Goal: Task Accomplishment & Management: Complete application form

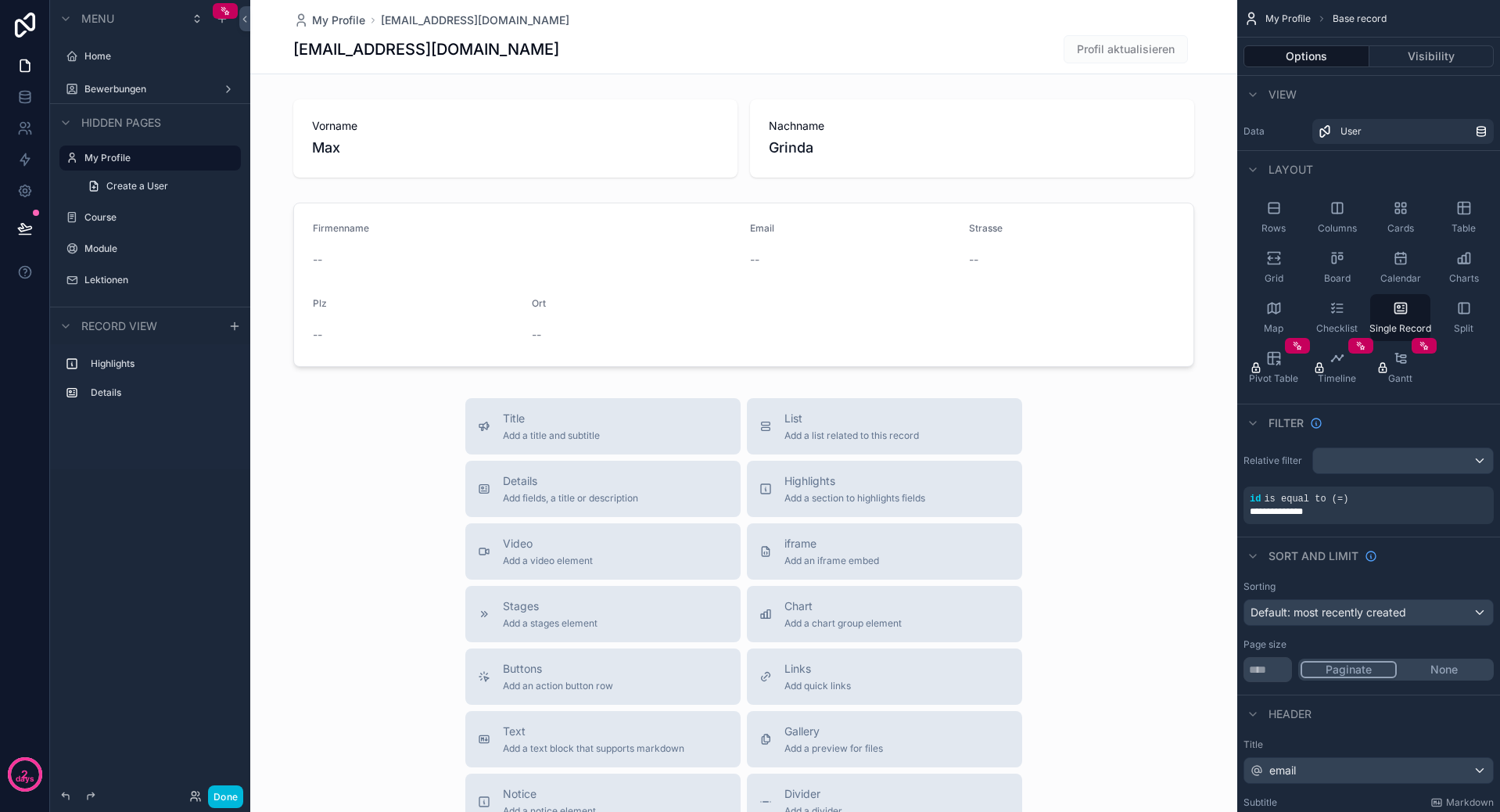
click at [120, 62] on div "Home" at bounding box center [161, 56] width 153 height 13
click at [119, 62] on label "Home" at bounding box center [158, 56] width 147 height 13
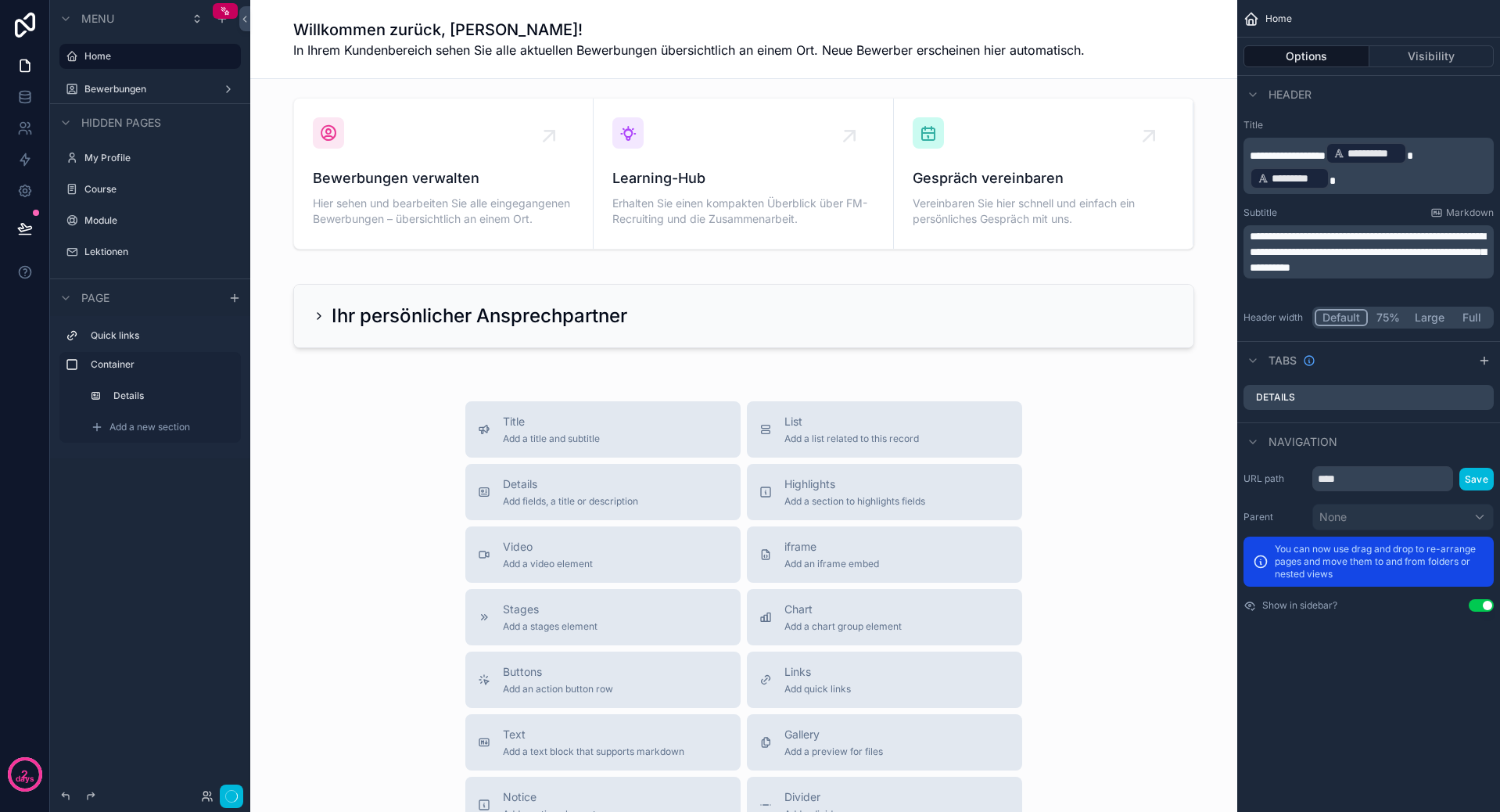
click at [126, 84] on label "Bewerbungen" at bounding box center [147, 89] width 125 height 13
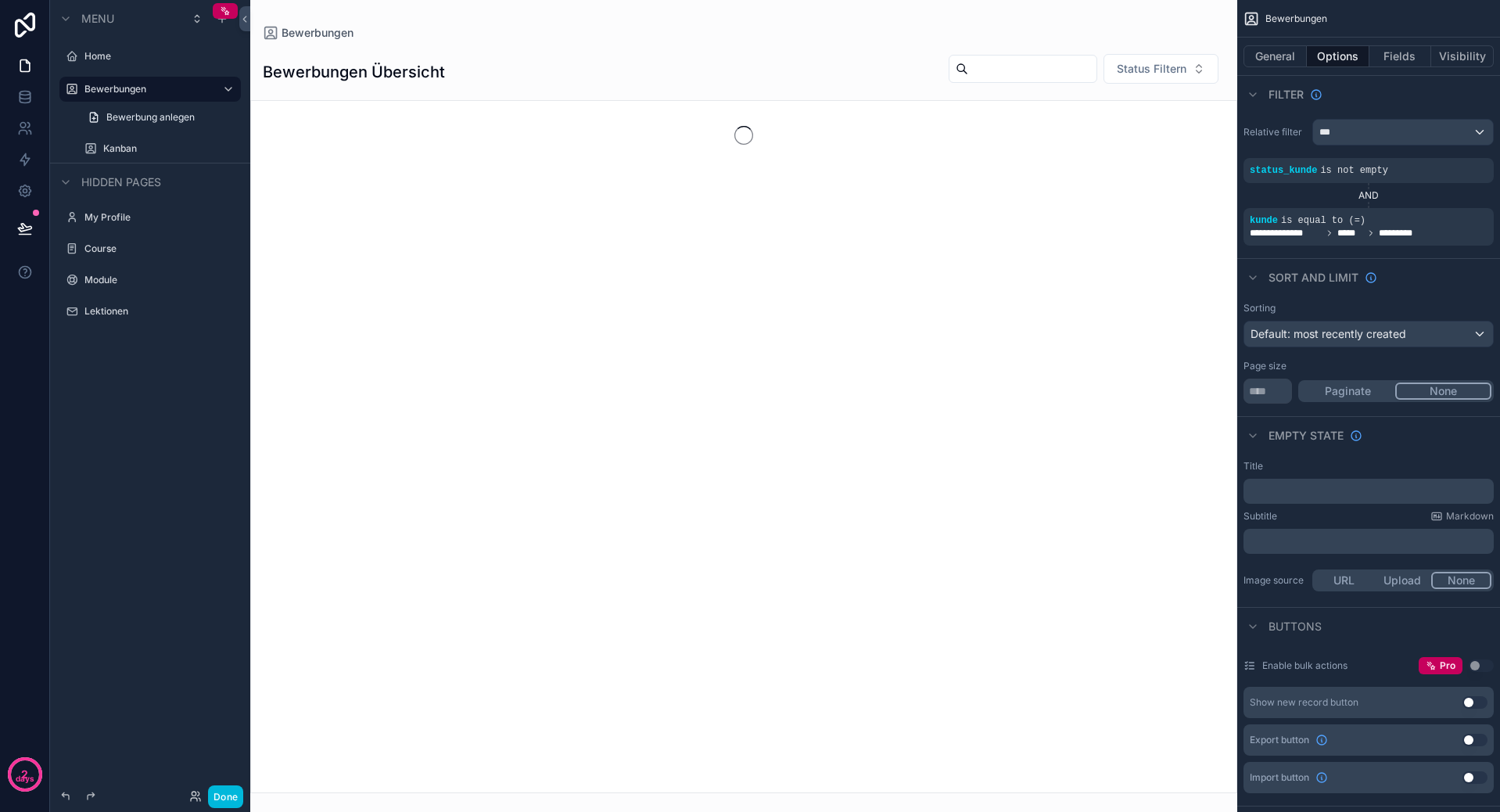
click at [135, 118] on span "Bewerbung anlegen" at bounding box center [151, 117] width 88 height 13
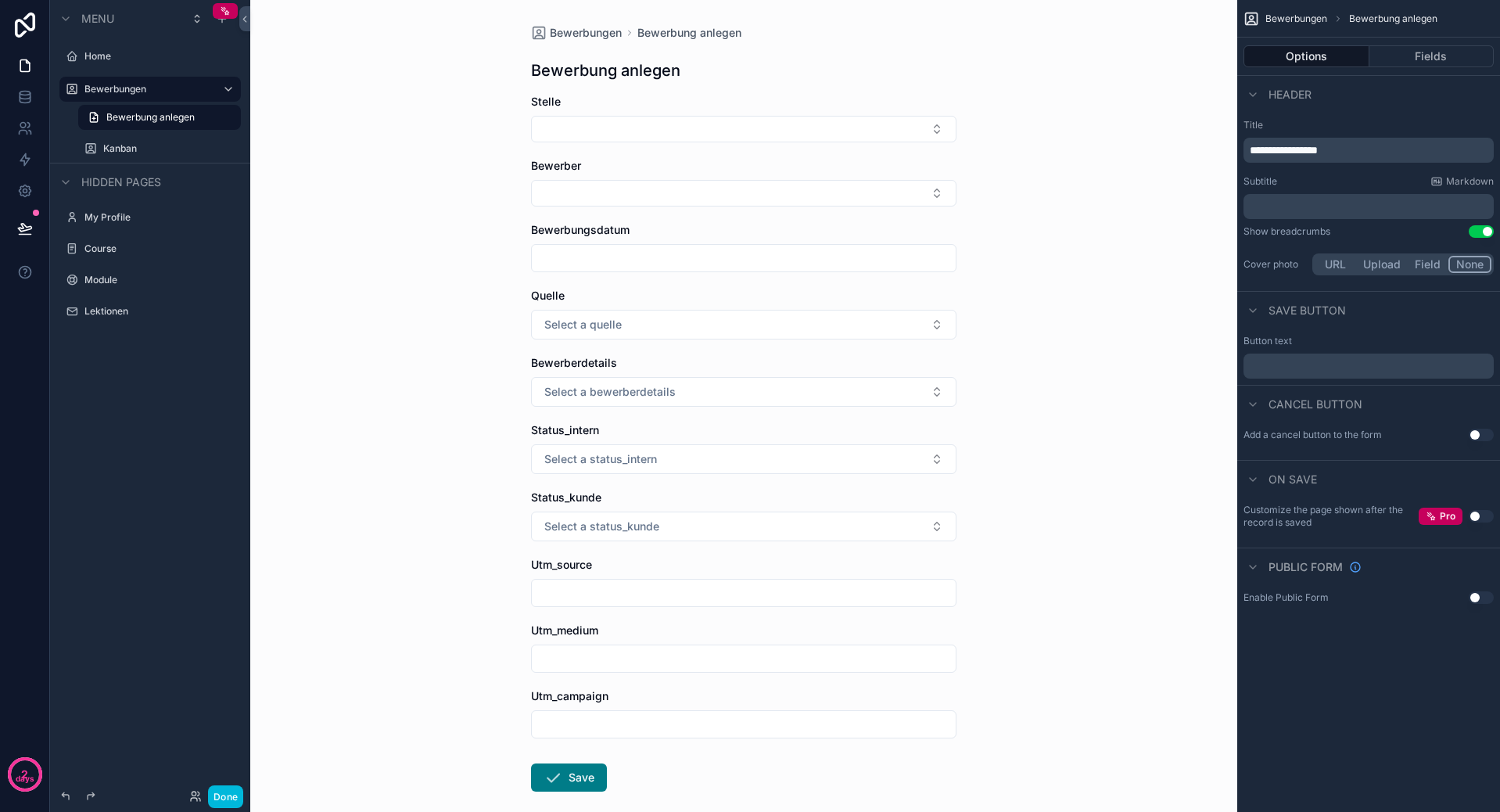
click at [115, 148] on label "Kanban" at bounding box center [167, 148] width 128 height 13
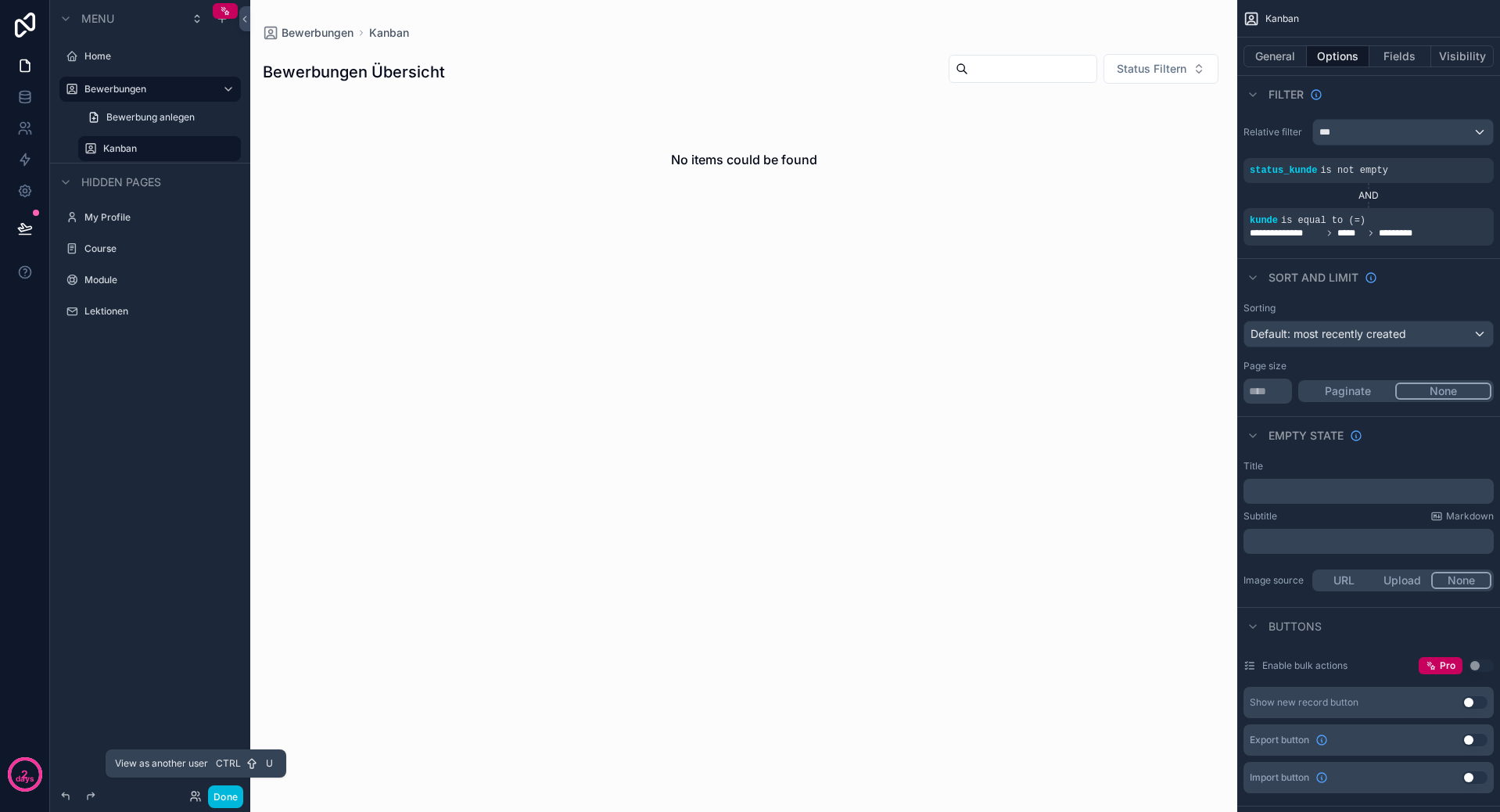
click at [193, 793] on icon at bounding box center [195, 795] width 13 height 13
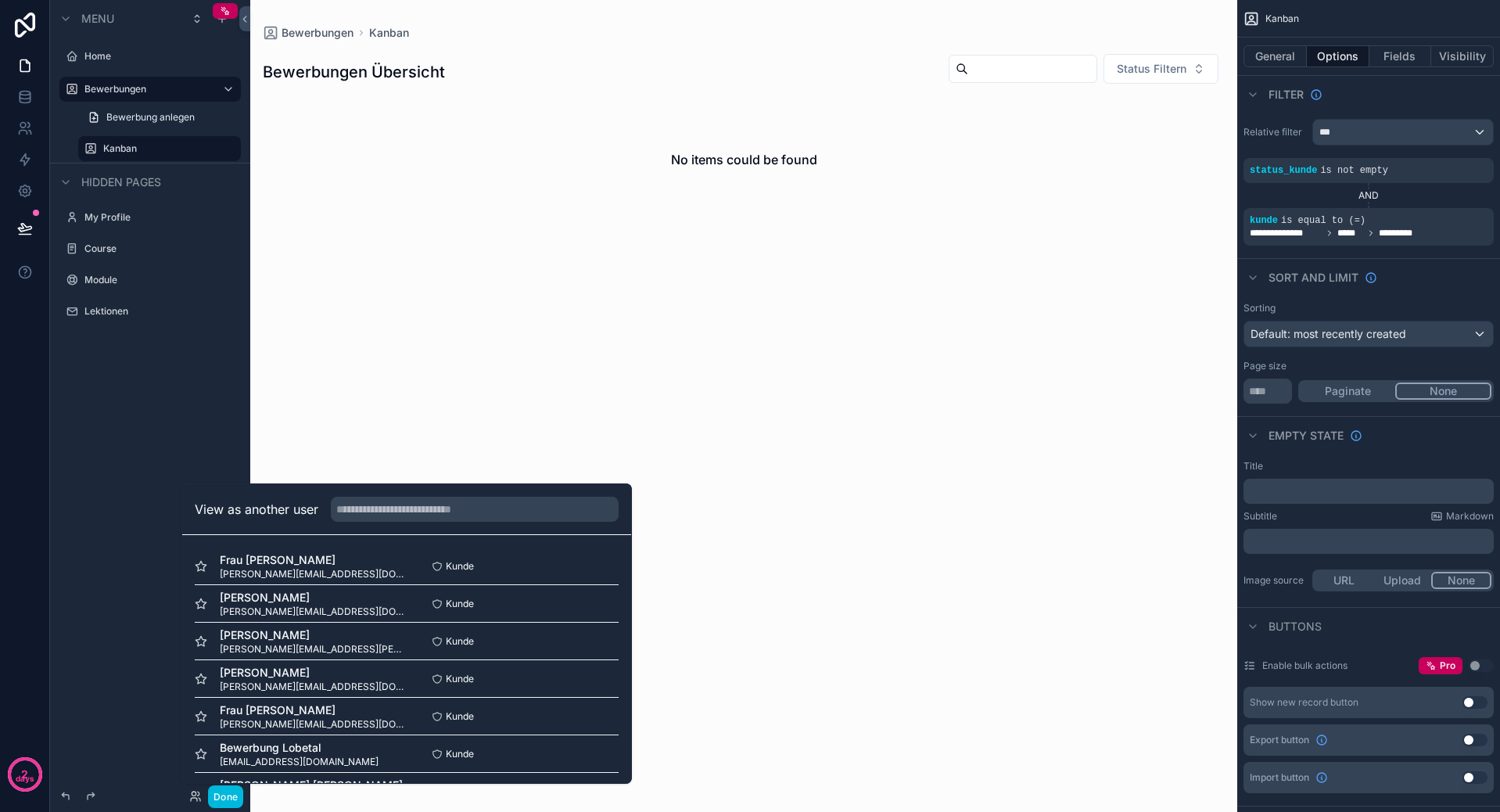
click at [542, 516] on input "text" at bounding box center [475, 509] width 288 height 25
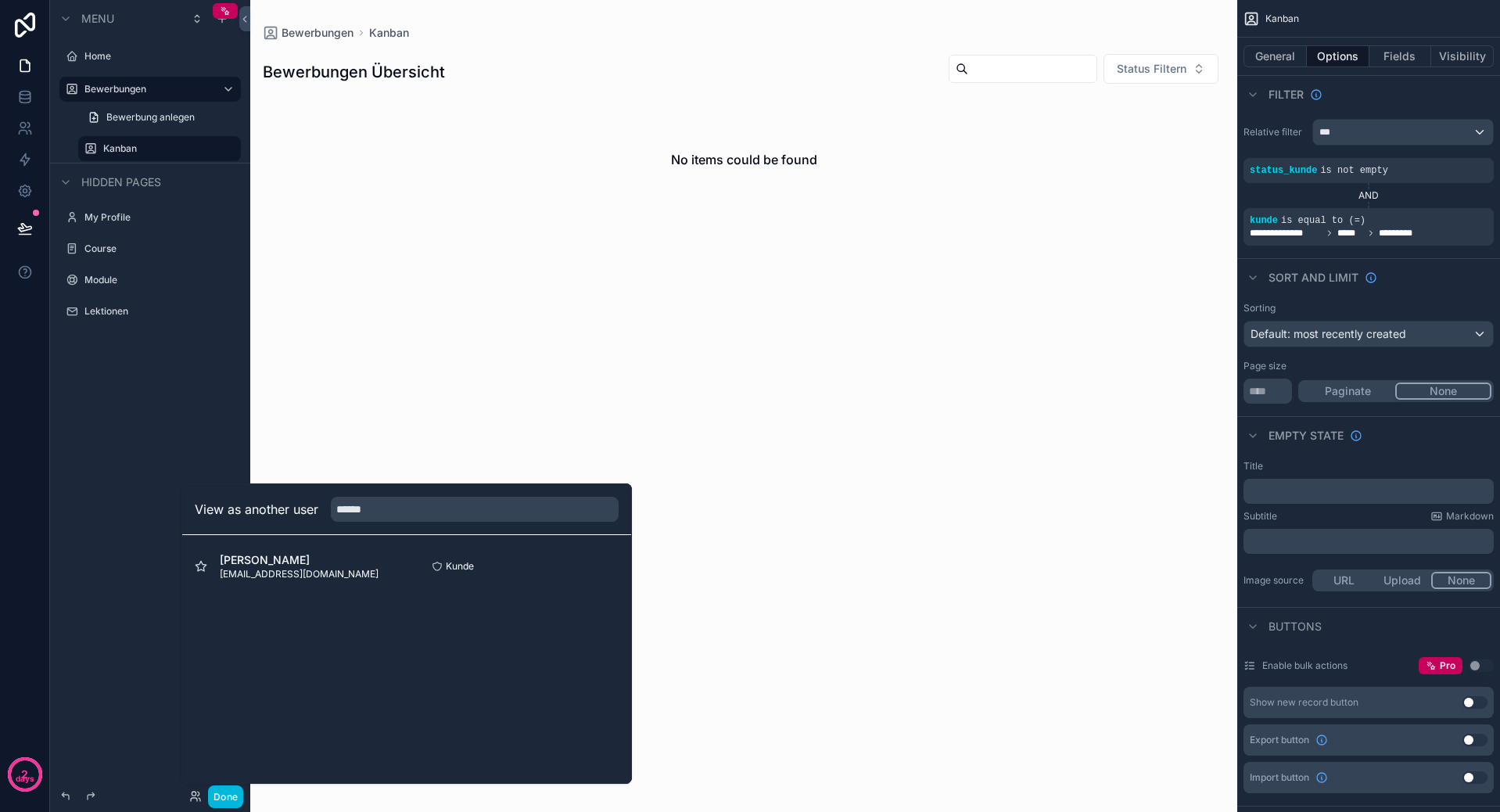
type input "******"
click at [0, 0] on button "Select" at bounding box center [0, 0] width 0 height 0
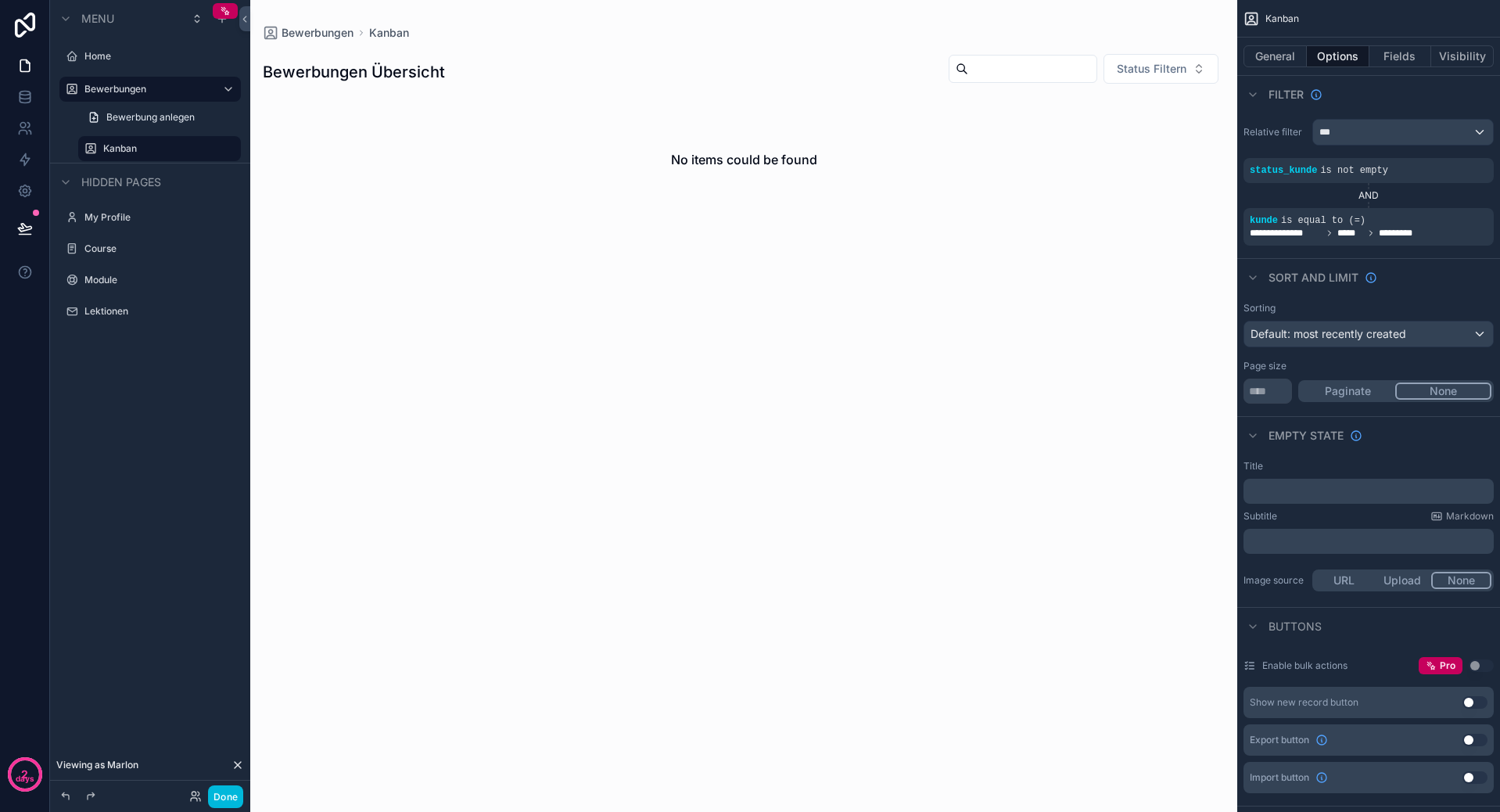
click at [143, 125] on link "Bewerbung anlegen" at bounding box center [160, 118] width 163 height 25
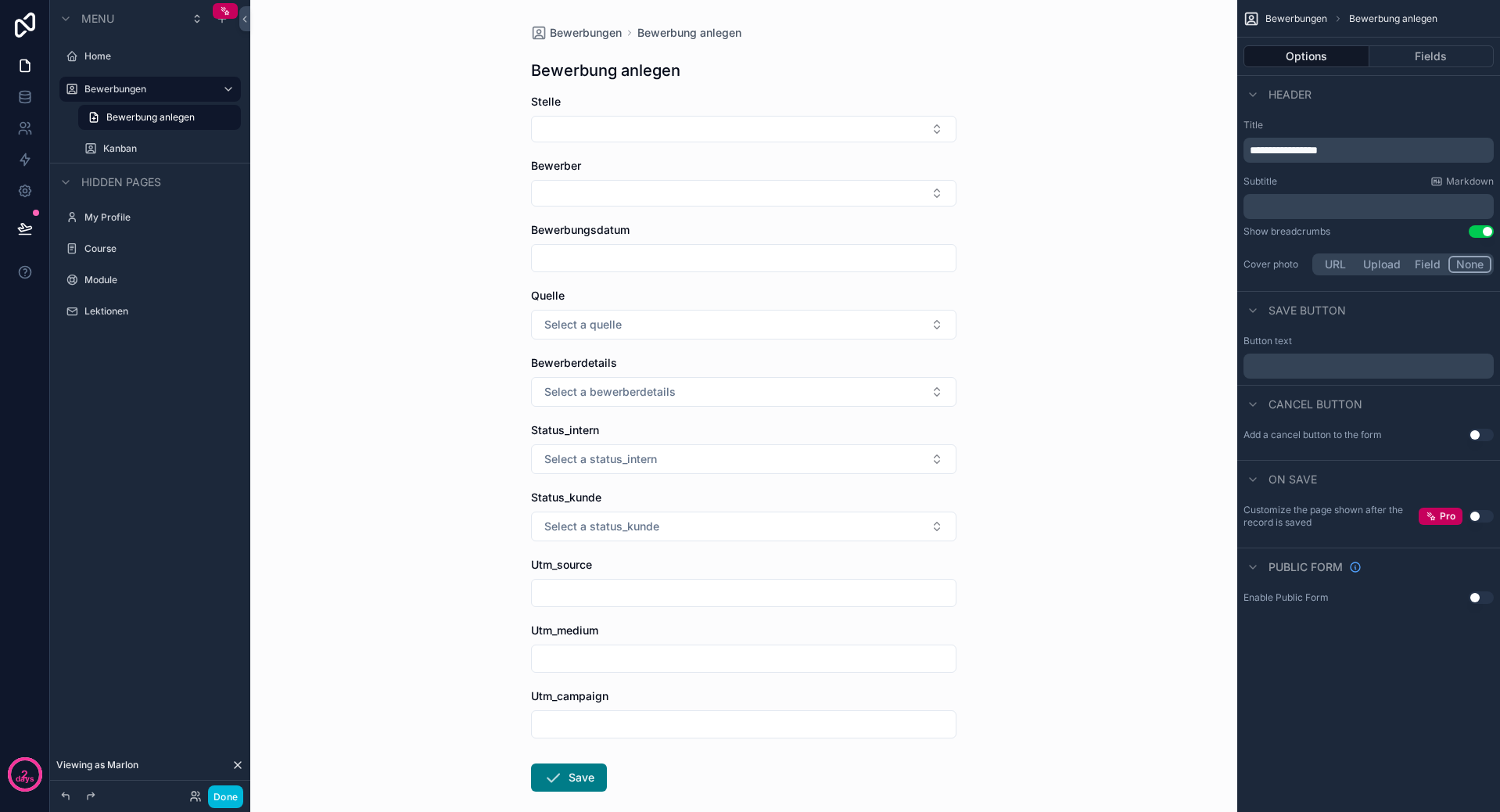
click at [130, 145] on label "Kanban" at bounding box center [167, 148] width 128 height 13
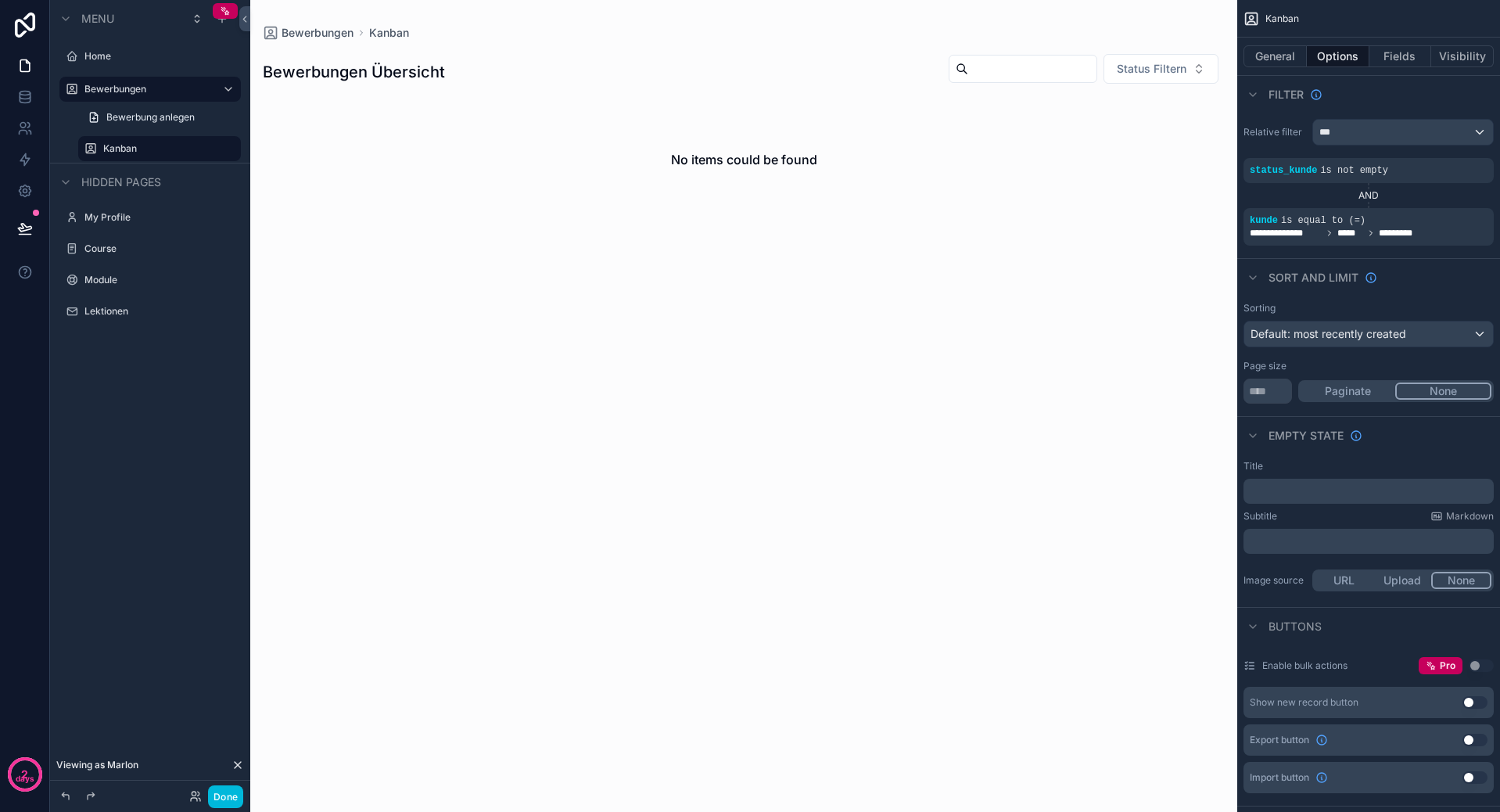
click at [142, 52] on label "Home" at bounding box center [158, 56] width 147 height 13
